Goal: Task Accomplishment & Management: Complete application form

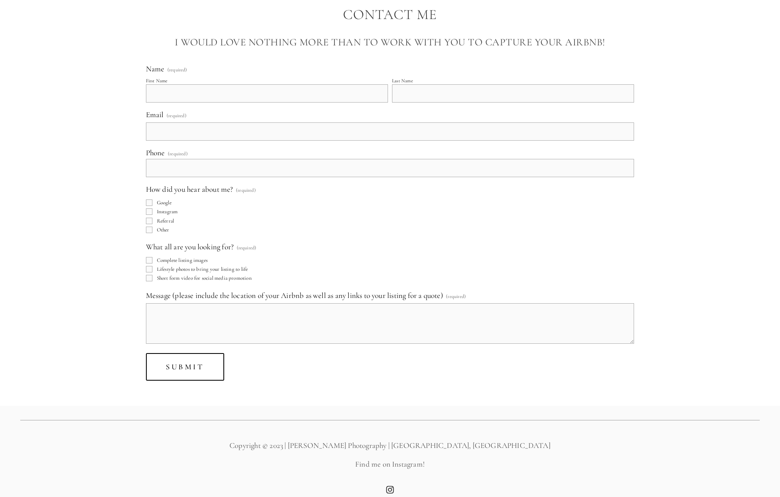
scroll to position [6091, 0]
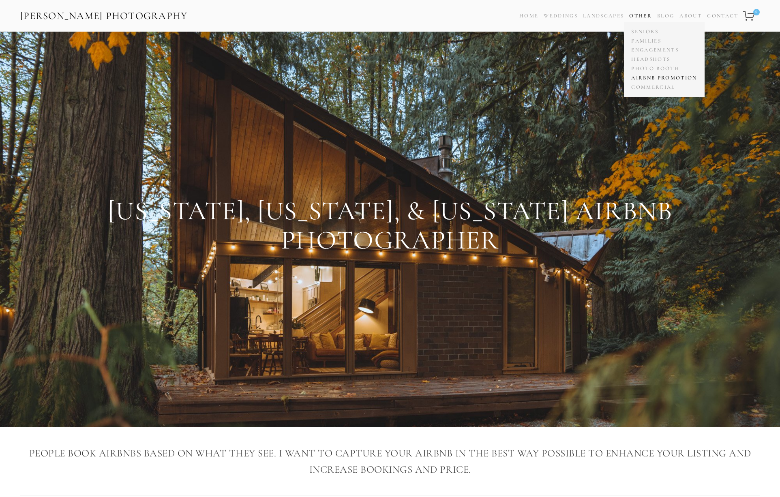
click at [645, 77] on link "Airbnb Promotion" at bounding box center [664, 77] width 70 height 9
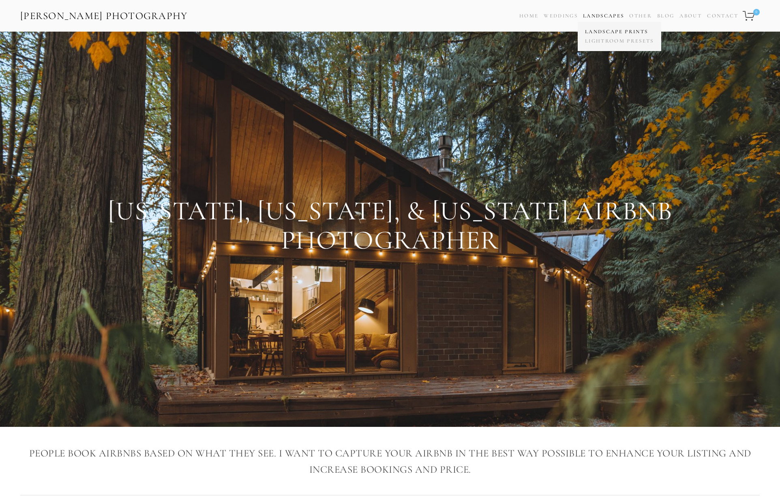
click at [615, 33] on link "Landscape Prints" at bounding box center [619, 31] width 73 height 9
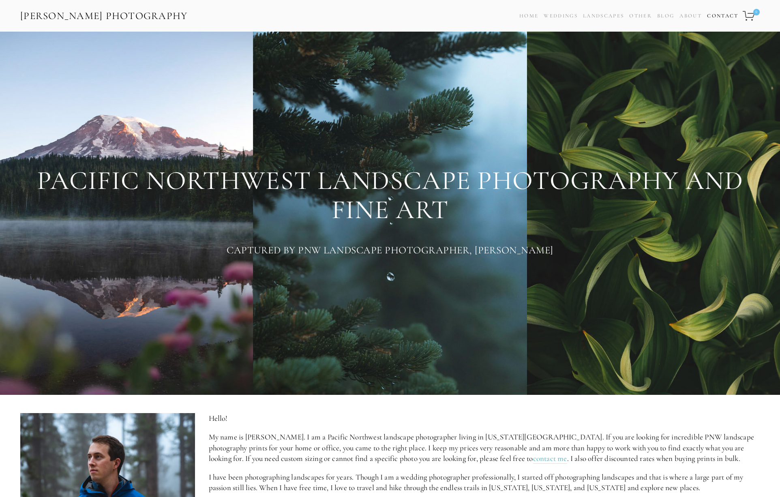
click at [725, 15] on link "Contact" at bounding box center [722, 16] width 31 height 12
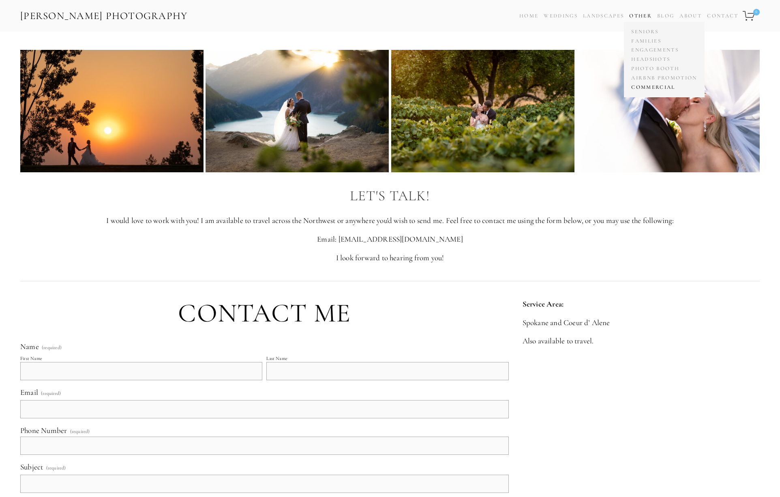
scroll to position [1, 0]
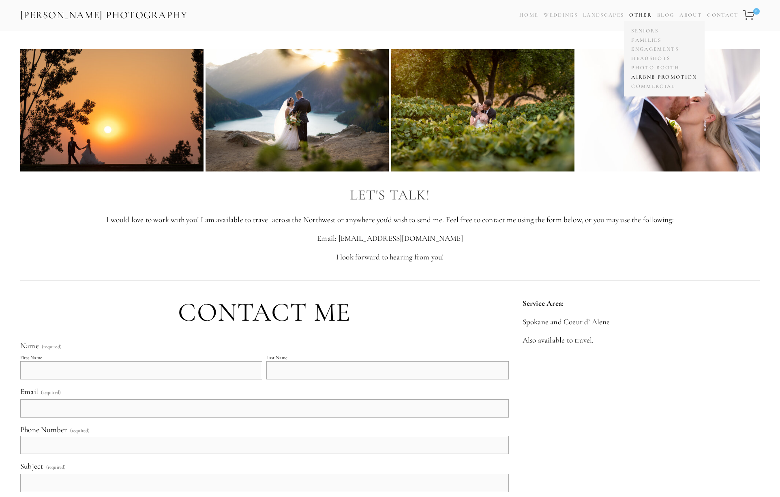
click at [651, 77] on link "Airbnb Promotion" at bounding box center [664, 77] width 70 height 9
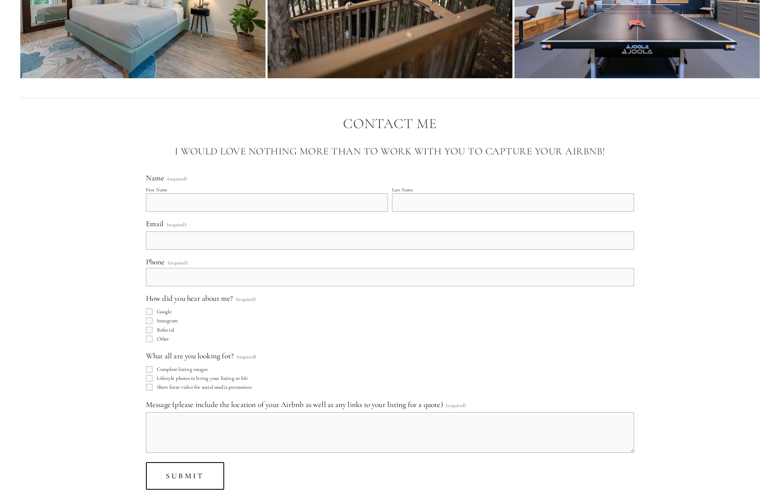
scroll to position [5990, 0]
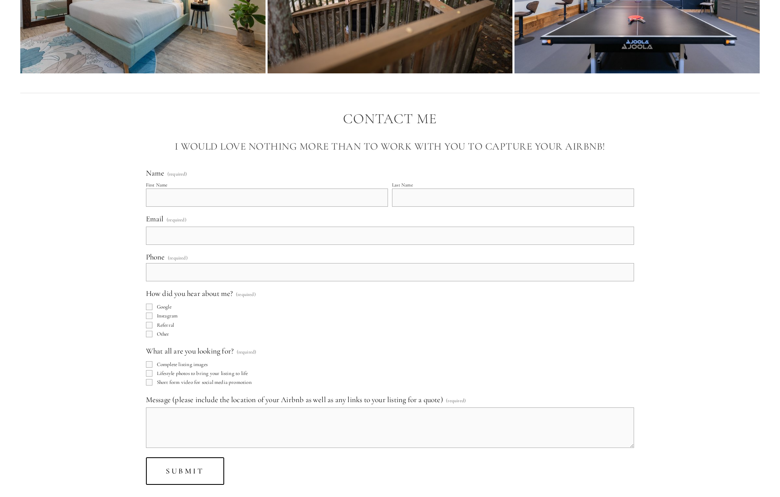
click at [286, 200] on input "First Name" at bounding box center [267, 197] width 242 height 18
type input "[PERSON_NAME]"
type input "[EMAIL_ADDRESS][DOMAIN_NAME]"
type input "[PHONE_NUMBER]"
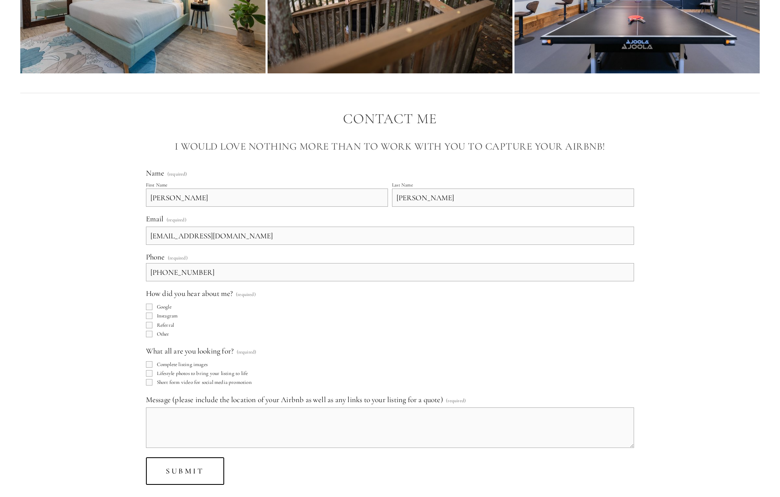
drag, startPoint x: 250, startPoint y: 237, endPoint x: 190, endPoint y: 236, distance: 59.6
click at [172, 235] on input "[EMAIL_ADDRESS][DOMAIN_NAME]" at bounding box center [390, 235] width 488 height 18
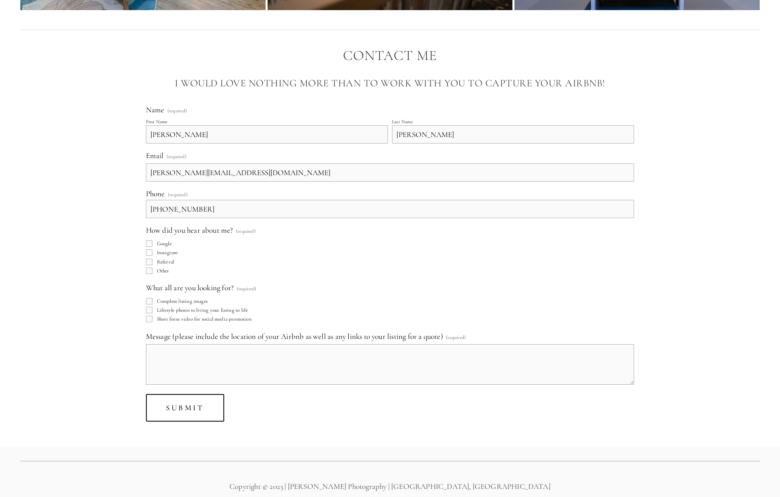
scroll to position [6055, 0]
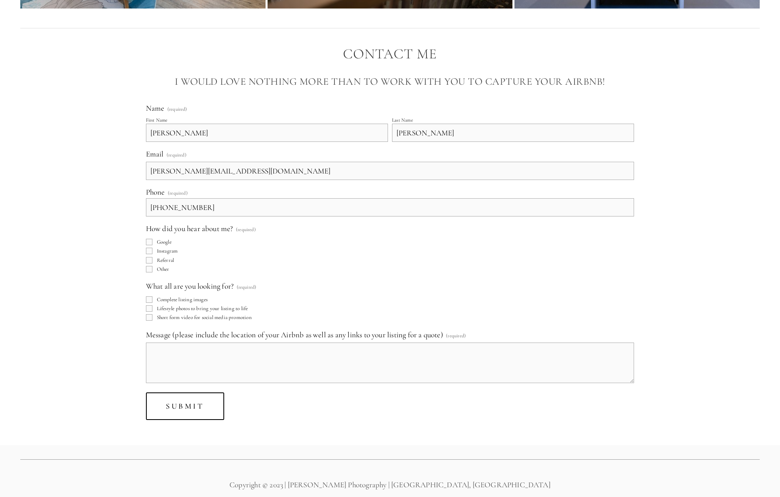
type input "[PERSON_NAME][EMAIL_ADDRESS][DOMAIN_NAME]"
click at [149, 242] on input "Google" at bounding box center [149, 242] width 6 height 6
checkbox input "true"
click at [148, 307] on input "Lifestyle photos to bring your listing to life" at bounding box center [149, 308] width 6 height 6
checkbox input "true"
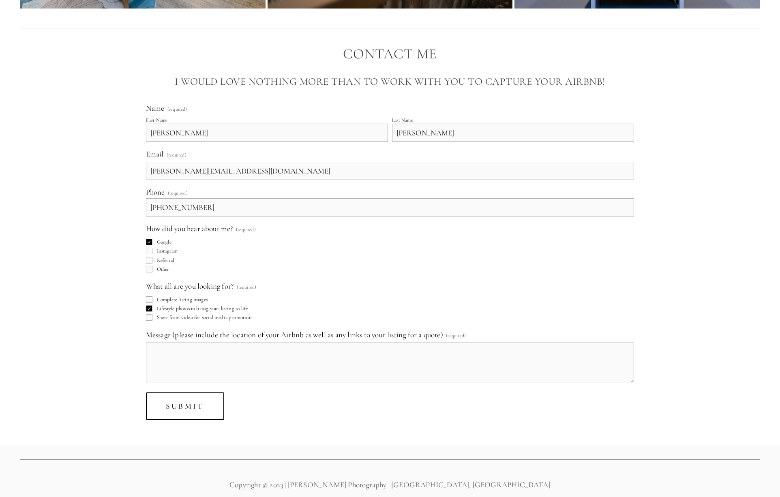
click at [147, 299] on input "Complete listing images" at bounding box center [149, 299] width 6 height 6
checkbox input "true"
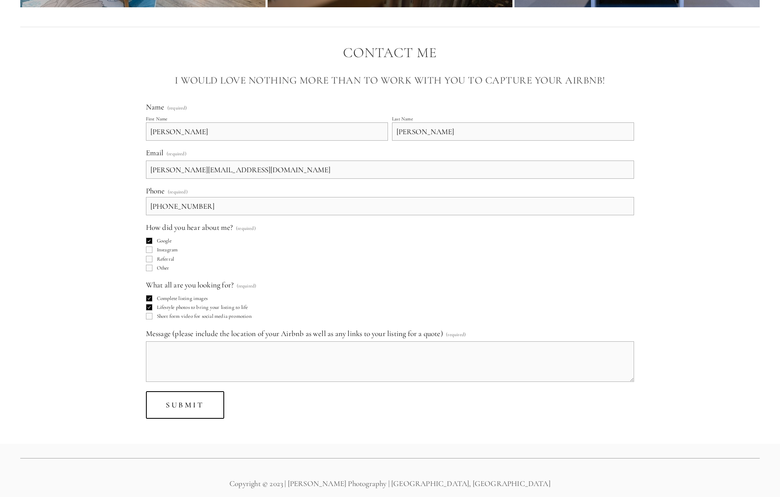
click at [209, 361] on textarea "Message (please include the location of your Airbnb as well as any links to you…" at bounding box center [390, 361] width 488 height 41
drag, startPoint x: 333, startPoint y: 350, endPoint x: 183, endPoint y: 351, distance: 149.9
click at [183, 351] on textarea "Greetings! I was wondering if you'd happen to be open to" at bounding box center [390, 361] width 488 height 41
click at [302, 349] on textarea "Greetings! I was wondering if you'd happen to be open to" at bounding box center [390, 361] width 488 height 41
drag, startPoint x: 325, startPoint y: 351, endPoint x: 200, endPoint y: 351, distance: 125.6
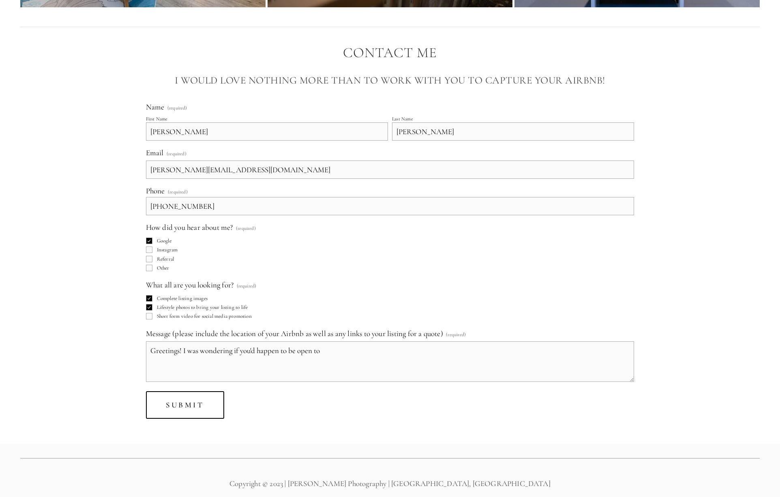
click at [188, 350] on textarea "Greetings! I was wondering if you'd happen to be open to" at bounding box center [390, 361] width 488 height 41
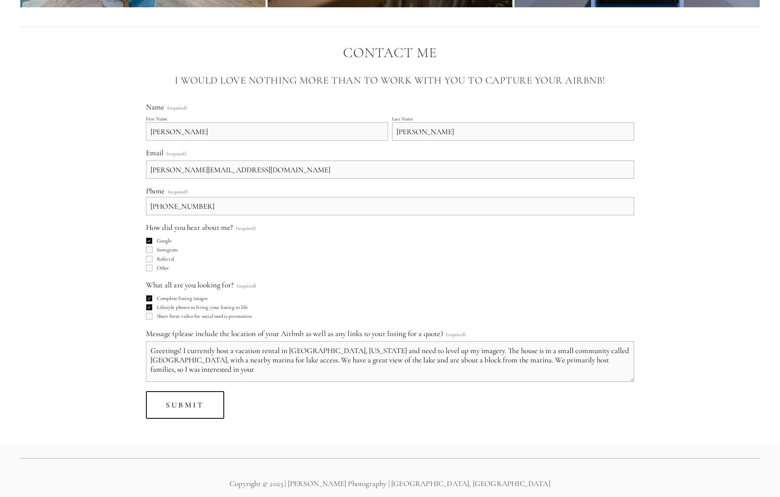
type textarea "Greetings! I currently host a vacation rental in [GEOGRAPHIC_DATA], [US_STATE] …"
click at [150, 316] on input "Short form video for social media promotion" at bounding box center [149, 316] width 6 height 6
checkbox input "true"
click at [235, 367] on textarea "Greetings! I currently host a vacation rental in [GEOGRAPHIC_DATA], [US_STATE] …" at bounding box center [390, 361] width 488 height 41
type textarea "Greetings! I currently host a vacation rental in [GEOGRAPHIC_DATA], [US_STATE] …"
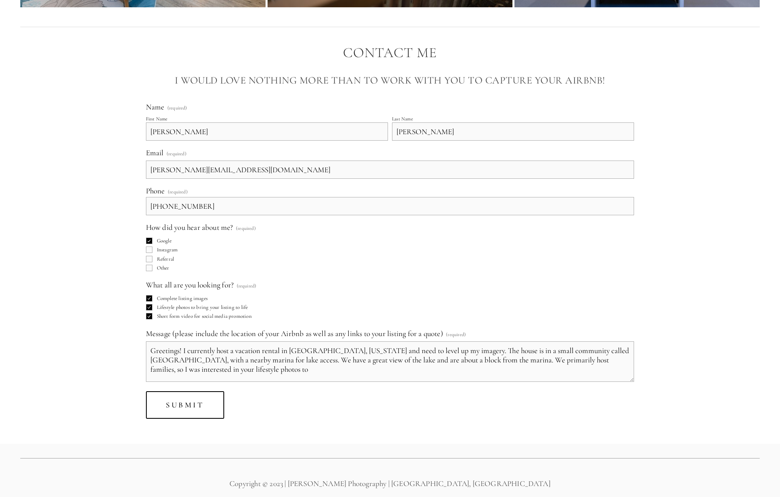
click at [147, 316] on input "Short form video for social media promotion" at bounding box center [149, 316] width 6 height 6
checkbox input "false"
click at [237, 372] on textarea "Greetings! I currently host a vacation rental in [GEOGRAPHIC_DATA], [US_STATE] …" at bounding box center [390, 361] width 488 height 41
drag, startPoint x: 622, startPoint y: 348, endPoint x: 633, endPoint y: 347, distance: 11.1
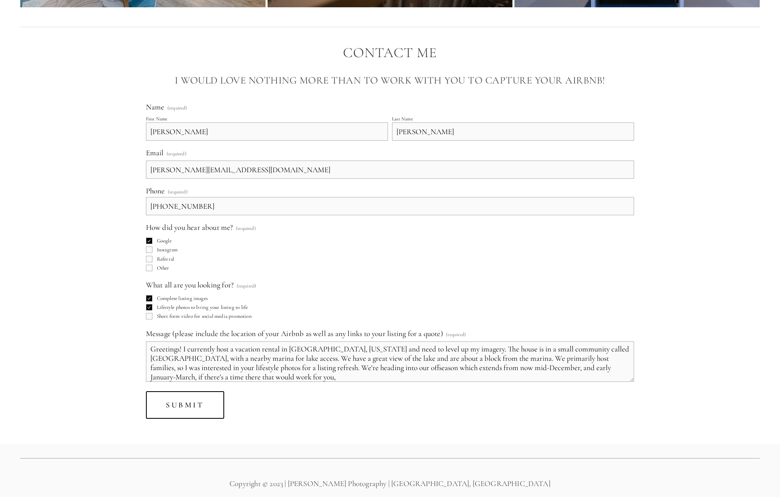
click at [622, 348] on textarea "Greetings! I currently host a vacation rental in [GEOGRAPHIC_DATA], [US_STATE] …" at bounding box center [390, 361] width 488 height 41
drag, startPoint x: 621, startPoint y: 367, endPoint x: 605, endPoint y: 368, distance: 15.8
click at [605, 368] on textarea "Greetings! I currently host a vacation rental in [GEOGRAPHIC_DATA], [US_STATE] …" at bounding box center [390, 361] width 488 height 41
drag, startPoint x: 502, startPoint y: 374, endPoint x: 623, endPoint y: 370, distance: 121.2
click at [623, 370] on textarea "Greetings! I currently host a vacation rental in [GEOGRAPHIC_DATA], [US_STATE] …" at bounding box center [390, 361] width 488 height 41
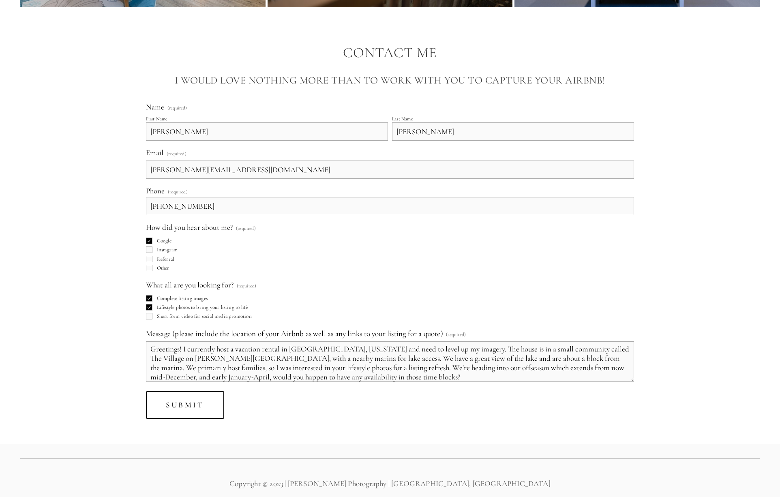
scroll to position [6056, 0]
click at [465, 349] on textarea "Greetings! I currently host a vacation rental in [GEOGRAPHIC_DATA], [US_STATE] …" at bounding box center [390, 361] width 488 height 41
paste textarea "[DOMAIN_NAME][URL]"
click at [557, 378] on textarea "Greetings! I currently host a vacation rental in [GEOGRAPHIC_DATA], [US_STATE] …" at bounding box center [390, 361] width 488 height 41
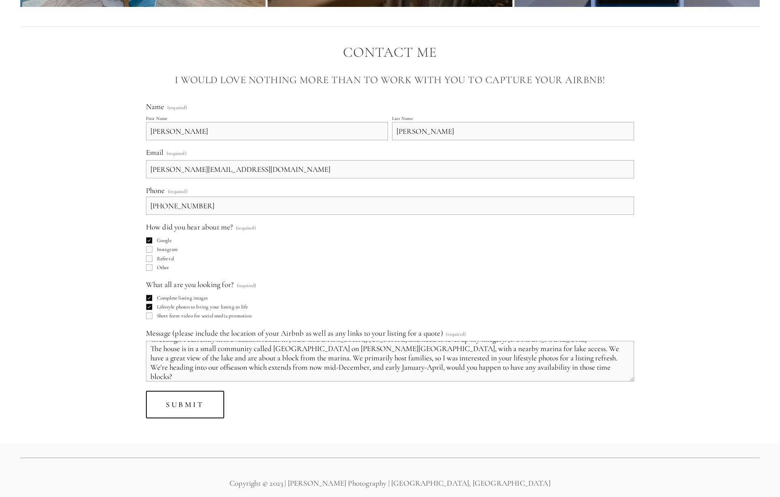
scroll to position [20, 0]
drag, startPoint x: 184, startPoint y: 367, endPoint x: 165, endPoint y: 364, distance: 20.1
click at [147, 365] on textarea "Greetings! I currently host a vacation rental in [GEOGRAPHIC_DATA], [US_STATE] …" at bounding box center [390, 361] width 488 height 41
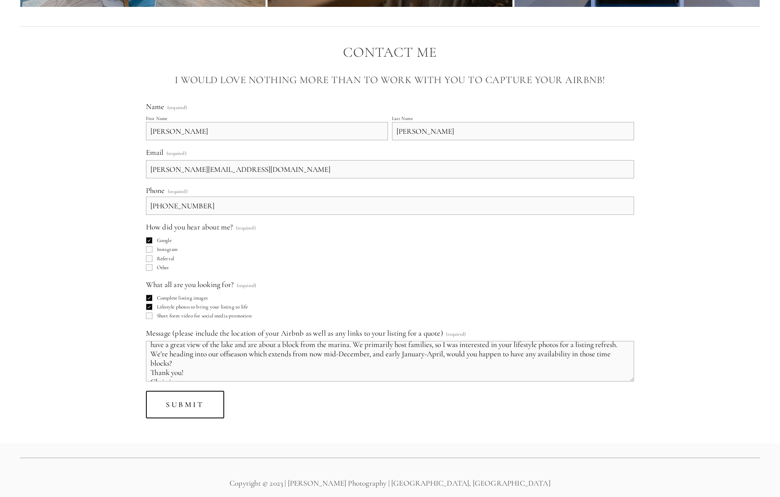
scroll to position [0, 0]
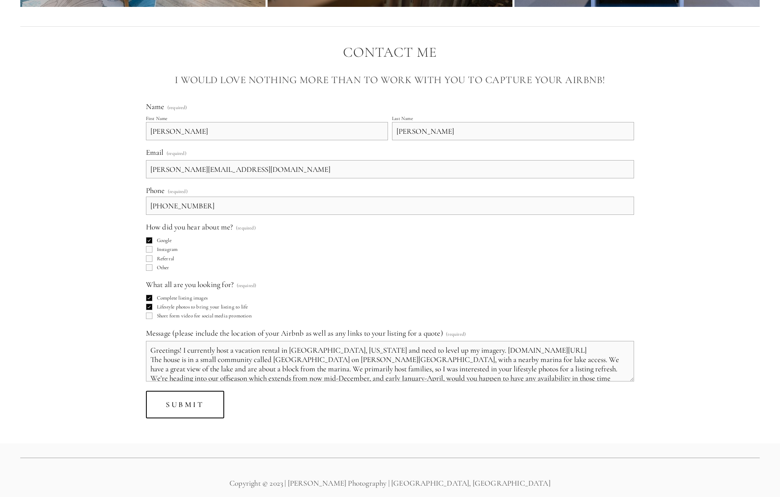
drag, startPoint x: 183, startPoint y: 351, endPoint x: 211, endPoint y: 354, distance: 28.1
click at [183, 351] on textarea "Greetings! I currently host a vacation rental in [GEOGRAPHIC_DATA], [US_STATE] …" at bounding box center [390, 361] width 488 height 41
click at [264, 352] on textarea "Greetings! Your AirBnB photography and process over I currently host a vacation…" at bounding box center [390, 361] width 488 height 41
click at [217, 361] on textarea "Greetings! Your AirBnB photography are beautiful! I currently host a vacation r…" at bounding box center [390, 361] width 488 height 41
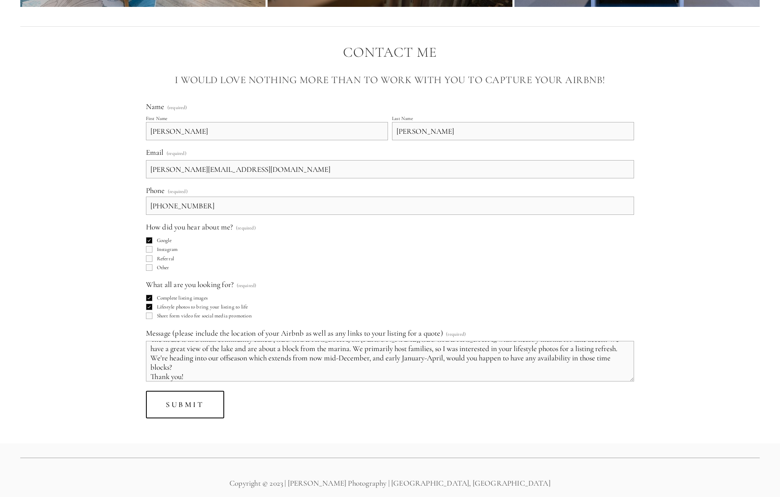
scroll to position [31, 0]
click at [181, 364] on textarea "Greetings! Your AirBnB photography are beautiful! I currently host a vacation r…" at bounding box center [390, 361] width 488 height 41
drag, startPoint x: 185, startPoint y: 365, endPoint x: 151, endPoint y: 364, distance: 34.5
click at [151, 364] on textarea "Greetings! Your AirBnB photography are beautiful! I currently host a vacation r…" at bounding box center [390, 361] width 488 height 41
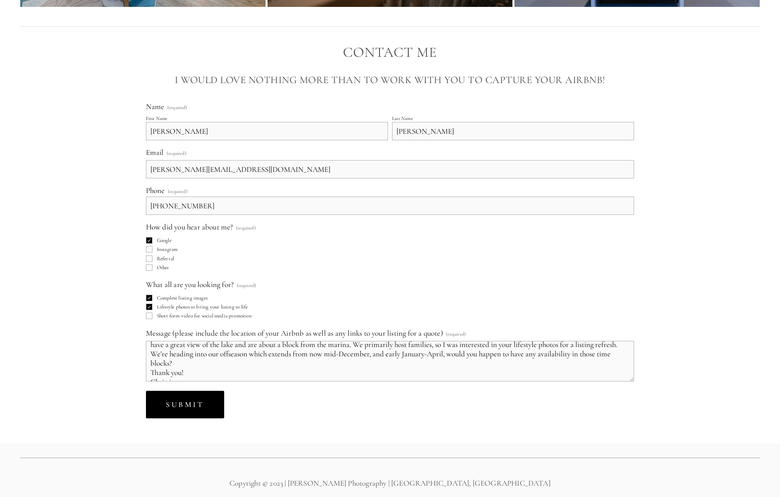
type textarea "Greetings! Your AirBnB photography are beautiful! I currently host a vacation r…"
click at [195, 402] on span "Submit" at bounding box center [185, 404] width 38 height 9
